Goal: Information Seeking & Learning: Learn about a topic

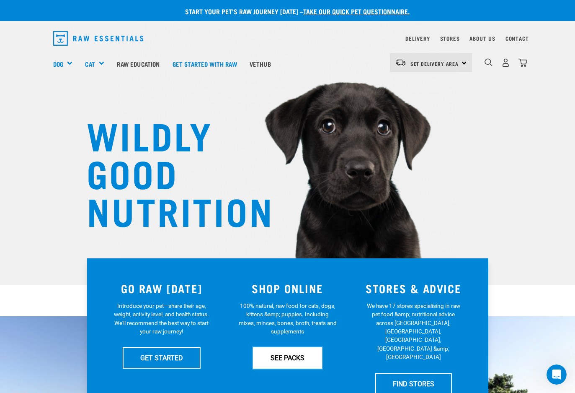
click at [268, 356] on link "SEE PACKS" at bounding box center [287, 357] width 69 height 21
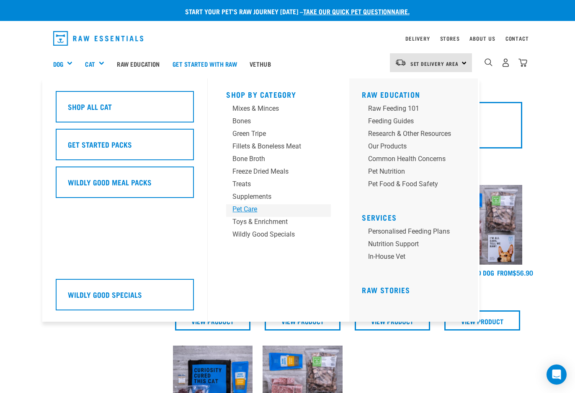
click at [251, 205] on div "Pet Care" at bounding box center [272, 209] width 78 height 10
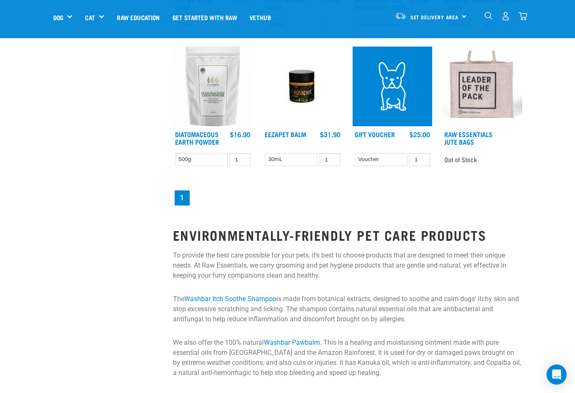
scroll to position [377, 0]
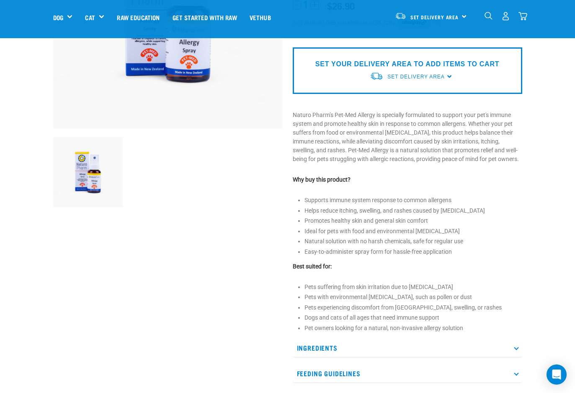
scroll to position [293, 0]
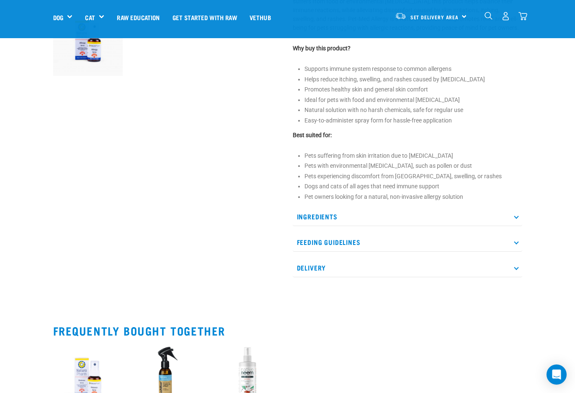
click at [357, 217] on p "Ingredients" at bounding box center [408, 216] width 230 height 19
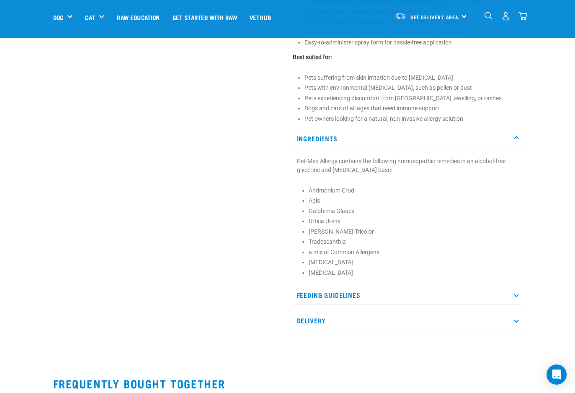
scroll to position [377, 0]
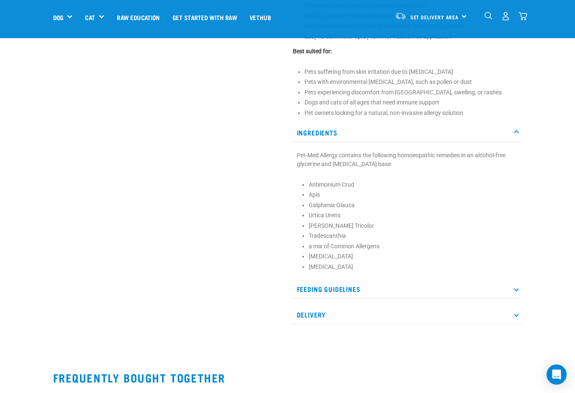
click at [324, 291] on p "Feeding Guidelines" at bounding box center [408, 288] width 230 height 19
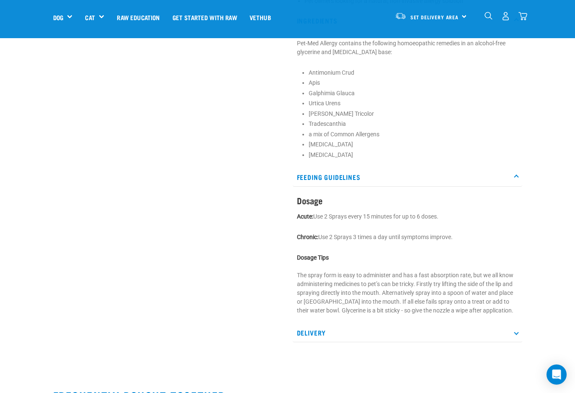
scroll to position [503, 0]
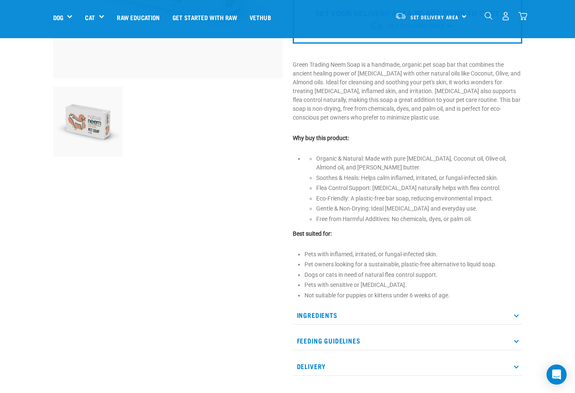
scroll to position [293, 0]
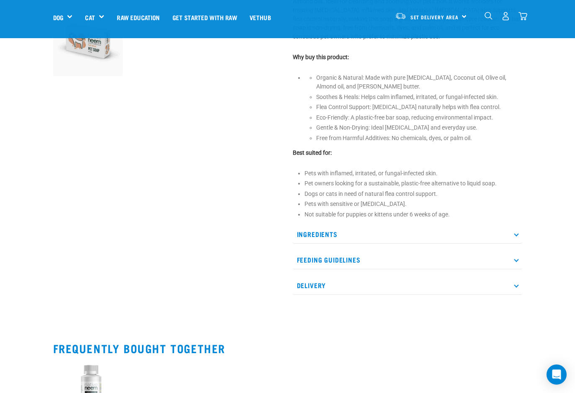
click at [441, 257] on p "Feeding Guidelines" at bounding box center [408, 259] width 230 height 19
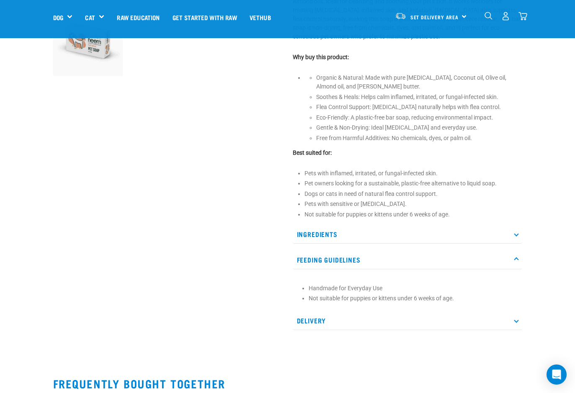
click at [419, 235] on p "Ingredients" at bounding box center [408, 234] width 230 height 19
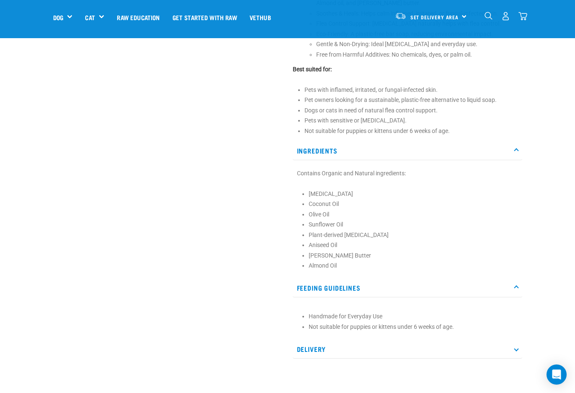
scroll to position [377, 0]
